Goal: Transaction & Acquisition: Purchase product/service

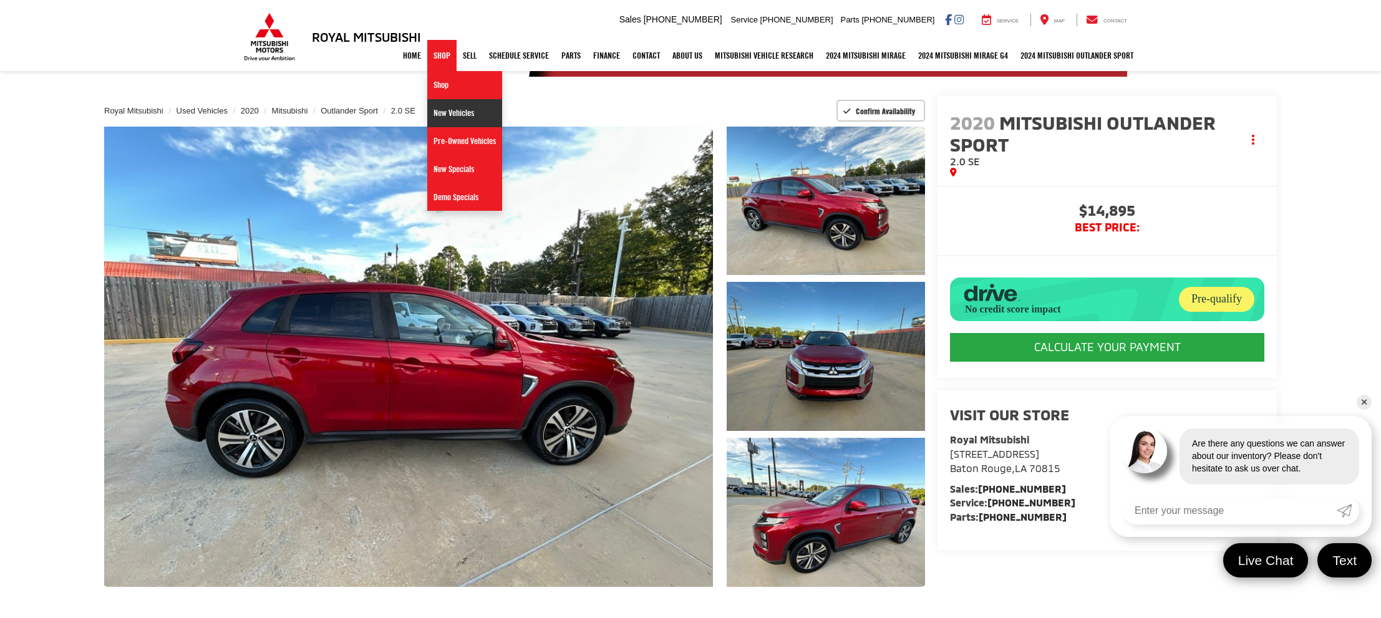
click at [439, 109] on link "New Vehicles" at bounding box center [464, 113] width 75 height 28
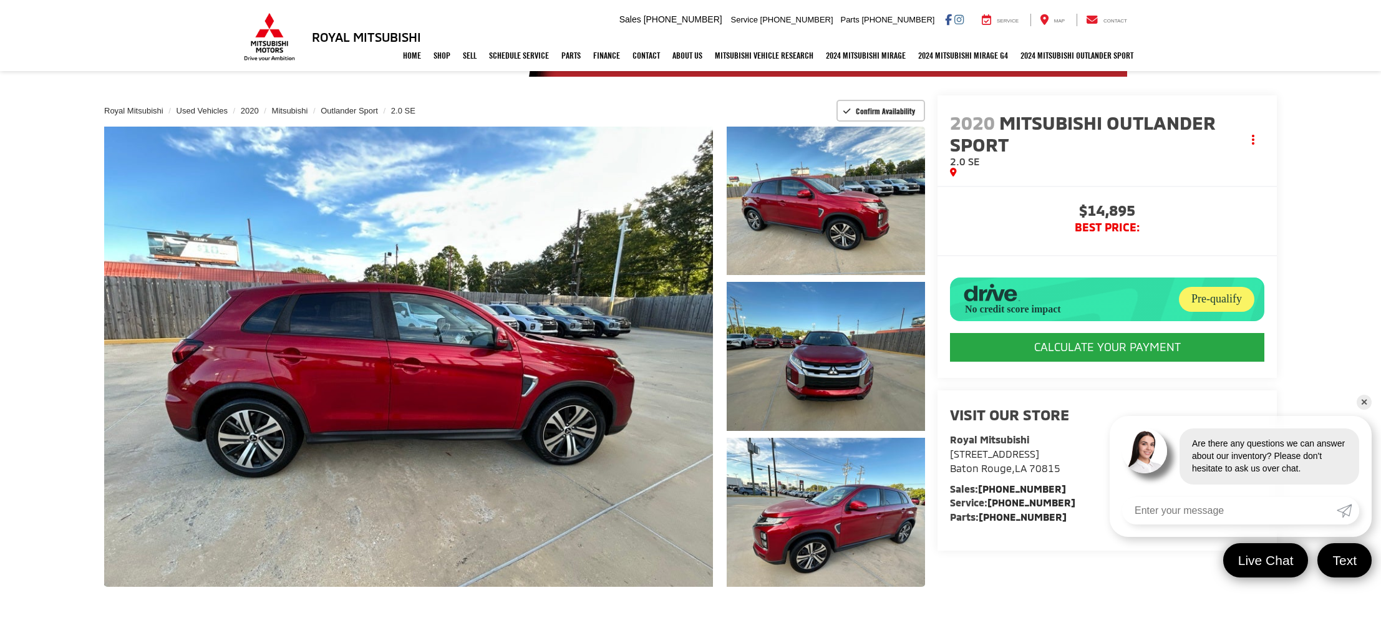
scroll to position [102, 0]
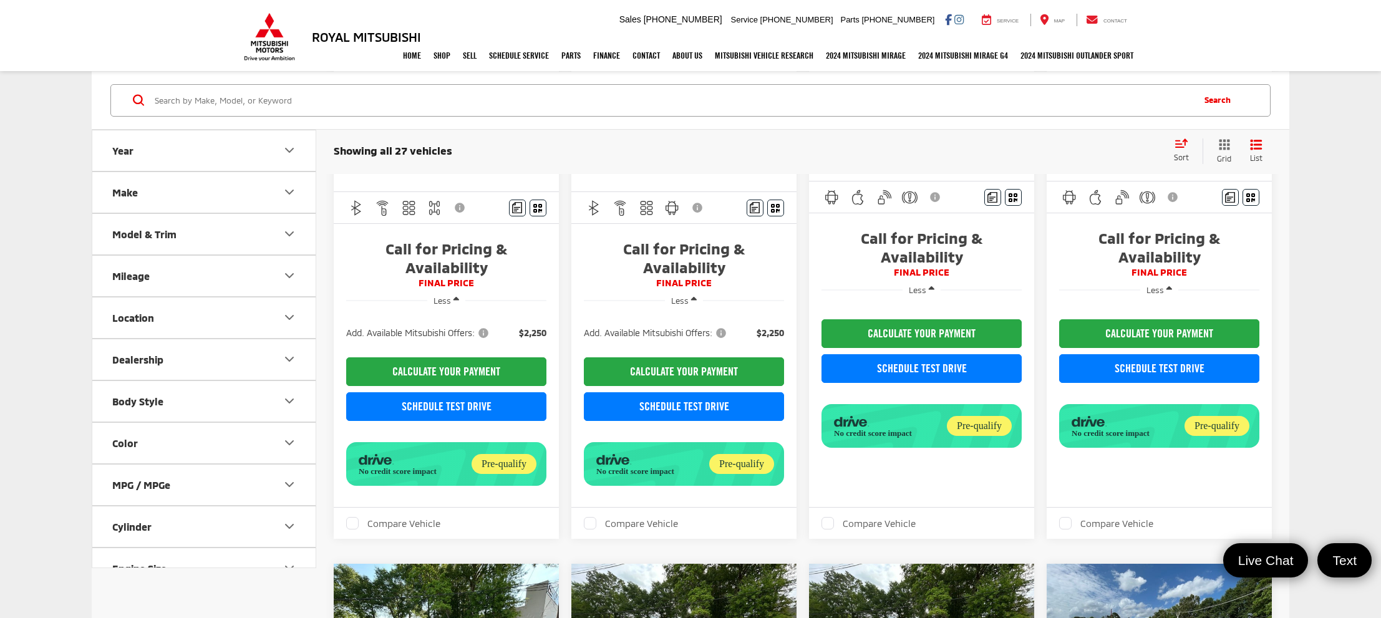
scroll to position [327, 0]
